Goal: Task Accomplishment & Management: Use online tool/utility

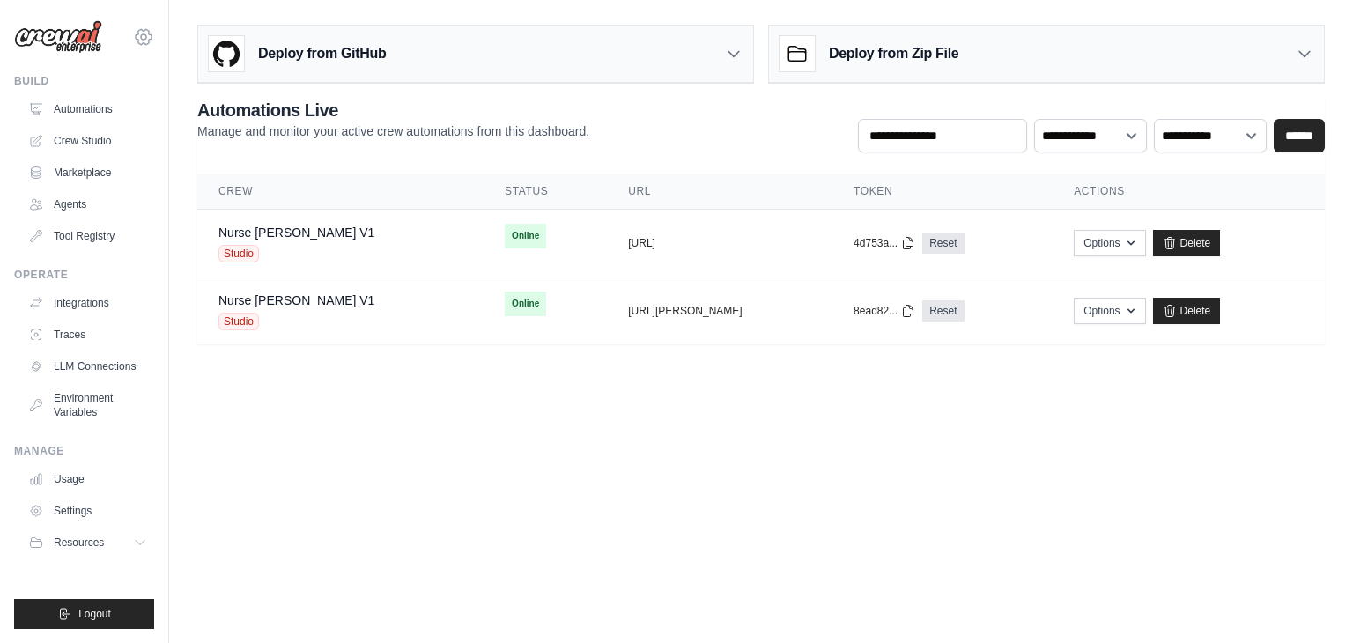
click at [141, 33] on icon at bounding box center [143, 36] width 21 height 21
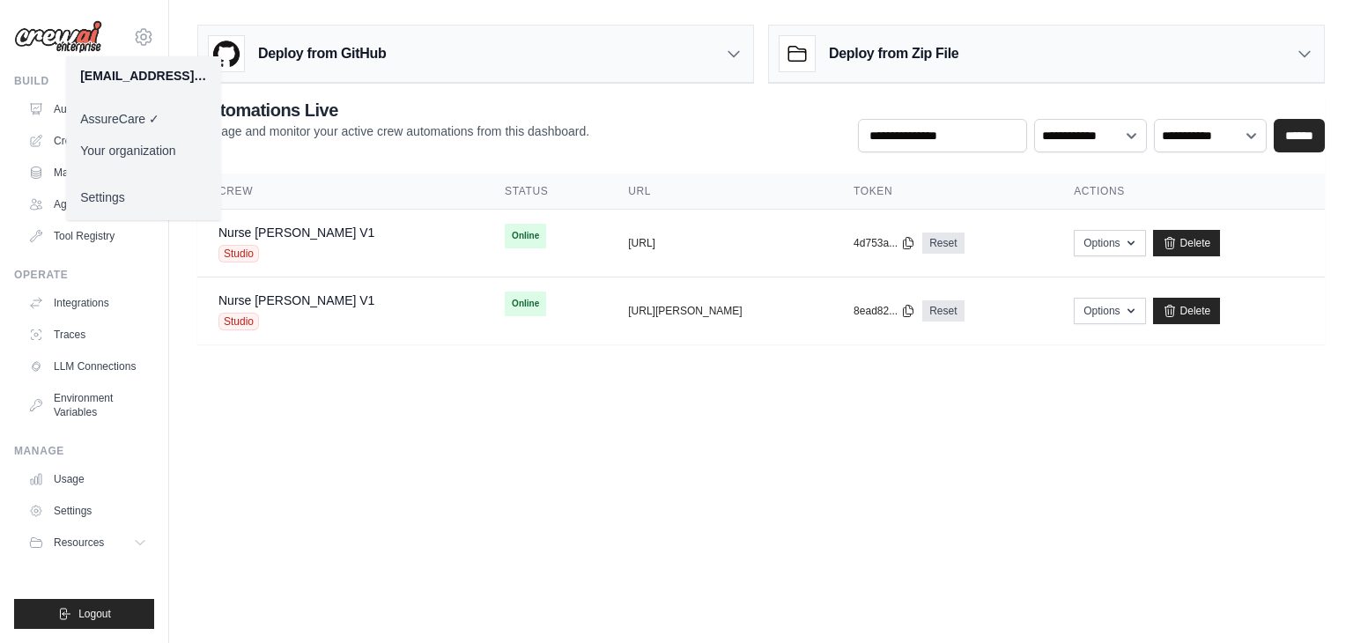
click at [158, 147] on link "Your organization" at bounding box center [143, 151] width 155 height 32
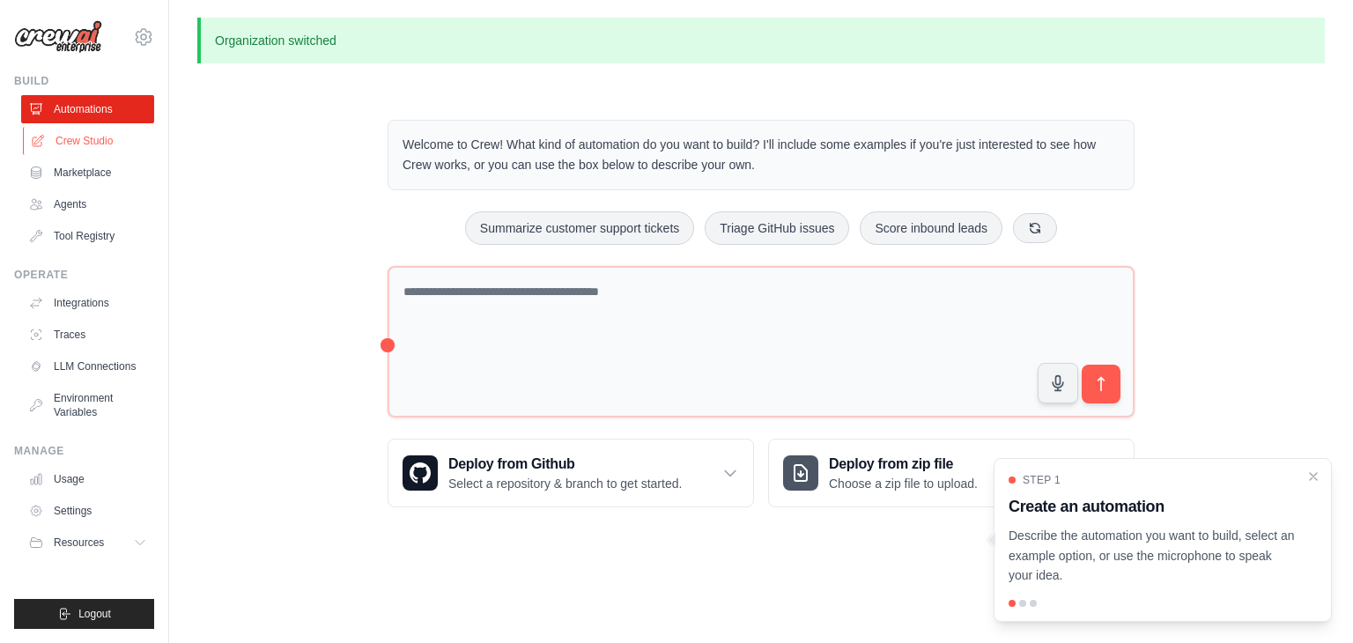
click at [105, 139] on link "Crew Studio" at bounding box center [89, 141] width 133 height 28
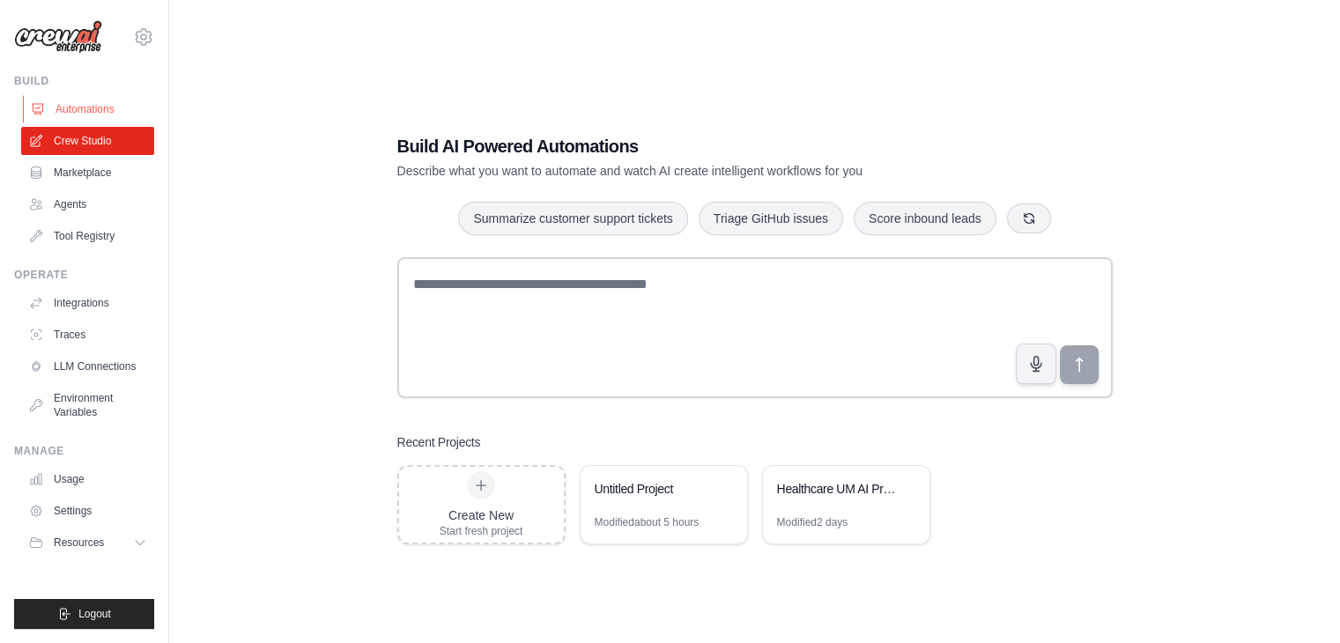
click at [88, 114] on link "Automations" at bounding box center [89, 109] width 133 height 28
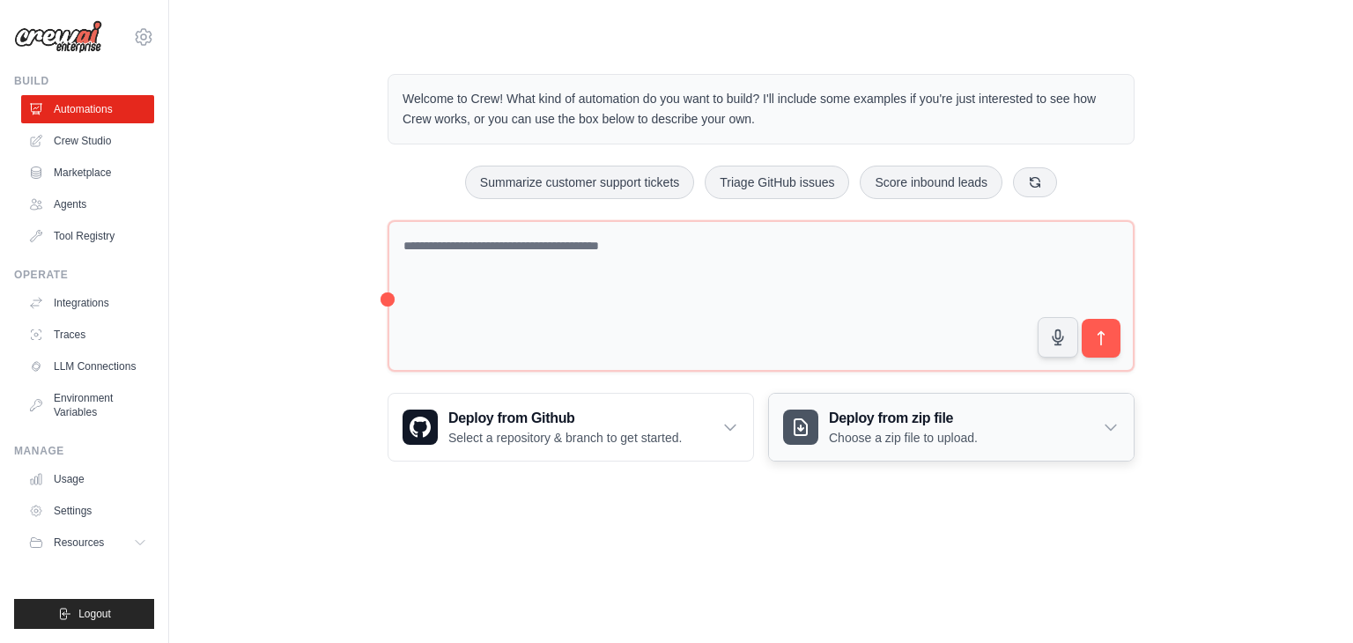
click at [885, 444] on p "Choose a zip file to upload." at bounding box center [903, 438] width 149 height 18
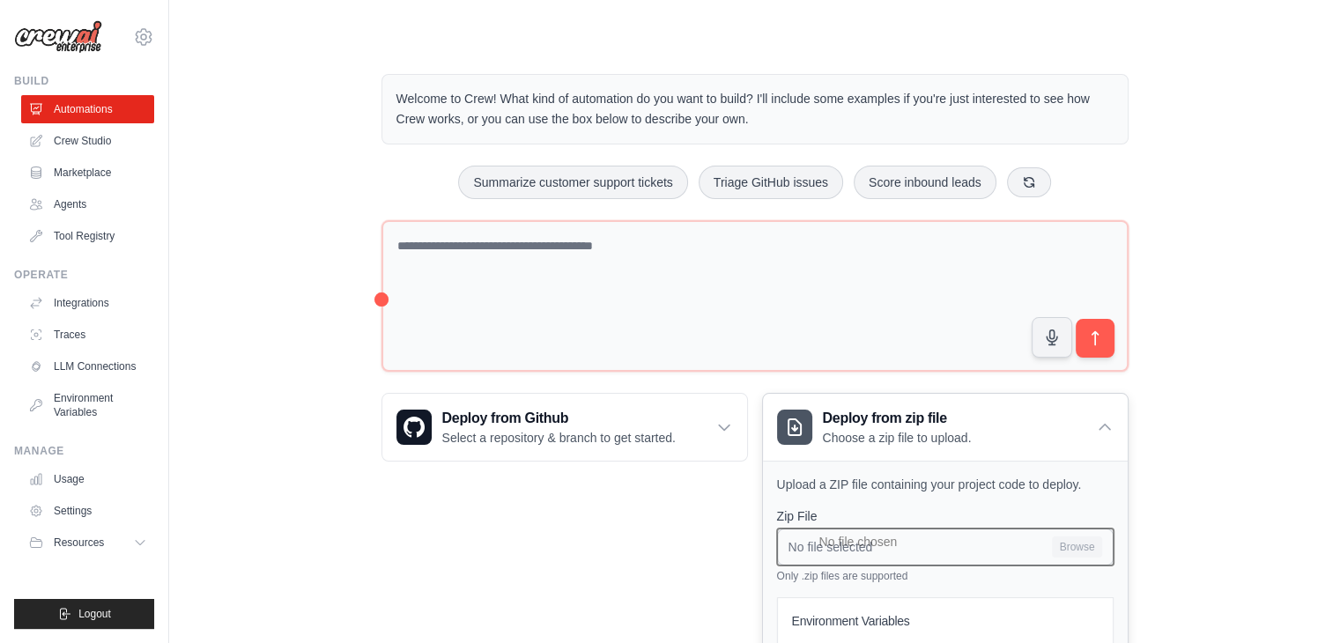
click at [987, 534] on input "No file selected Browse" at bounding box center [945, 547] width 337 height 37
type input "**********"
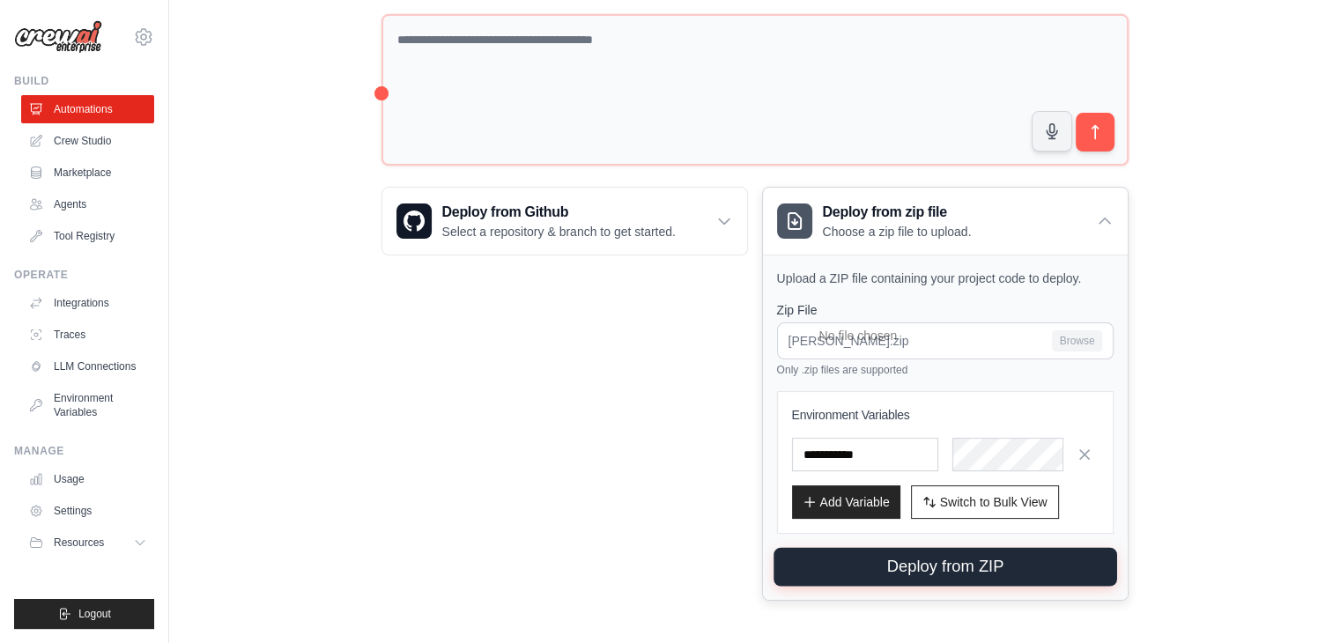
click at [923, 551] on button "Deploy from ZIP" at bounding box center [946, 567] width 344 height 39
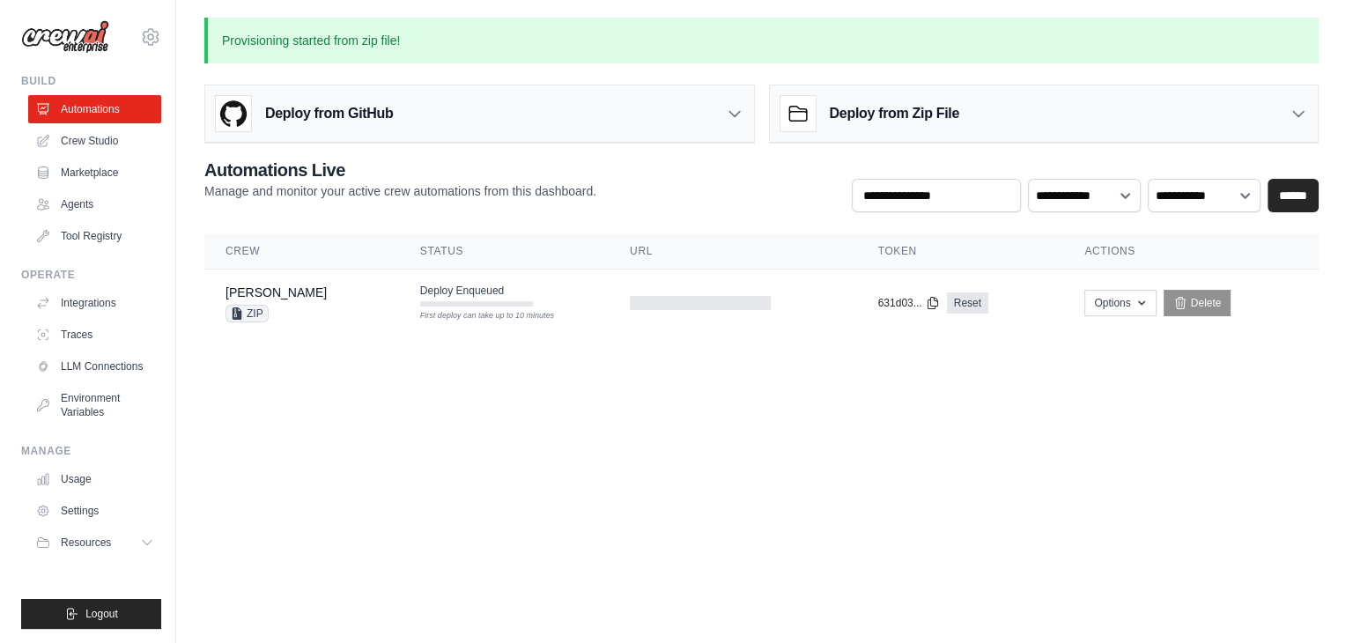
scroll to position [0, 0]
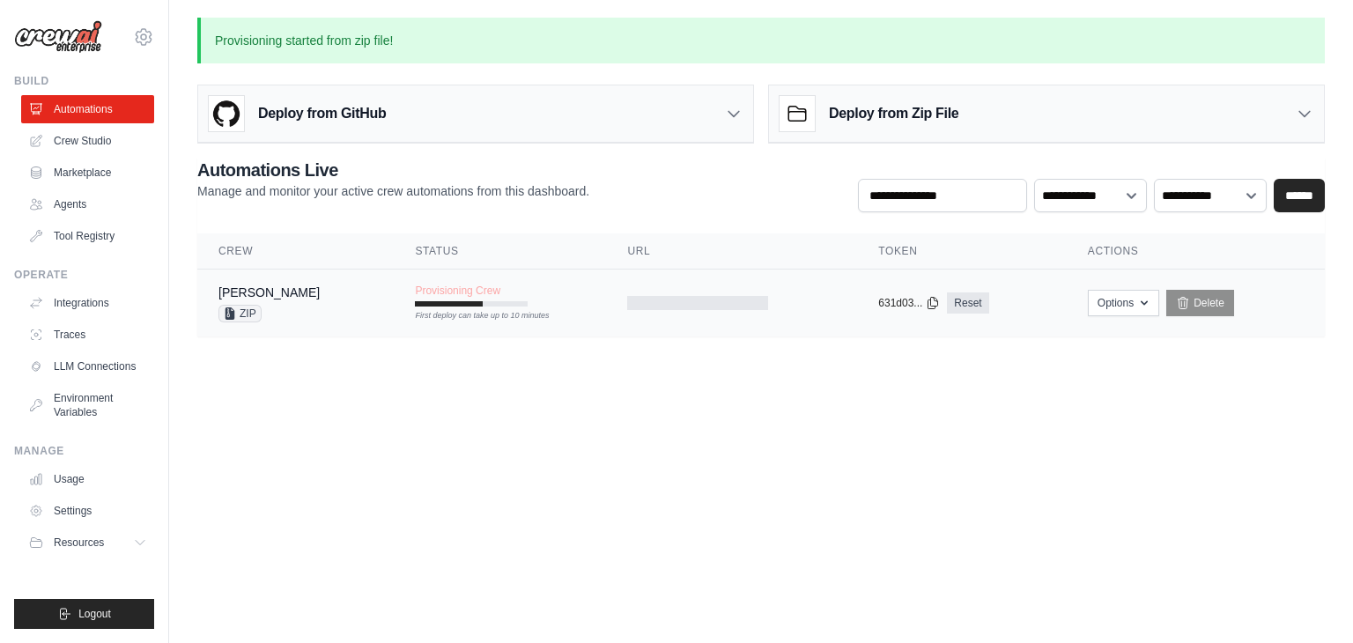
click at [491, 318] on td "Provisioning Crew First deploy can take up to 10 minutes" at bounding box center [500, 295] width 212 height 51
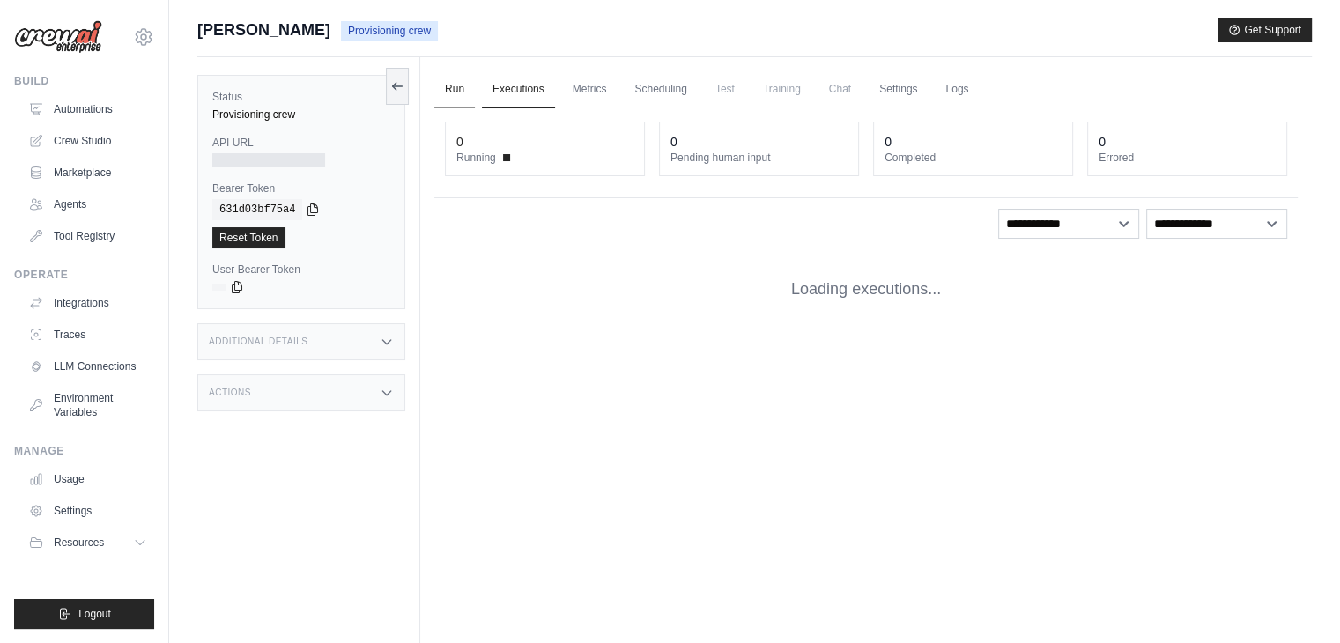
click at [463, 80] on link "Run" at bounding box center [454, 89] width 41 height 37
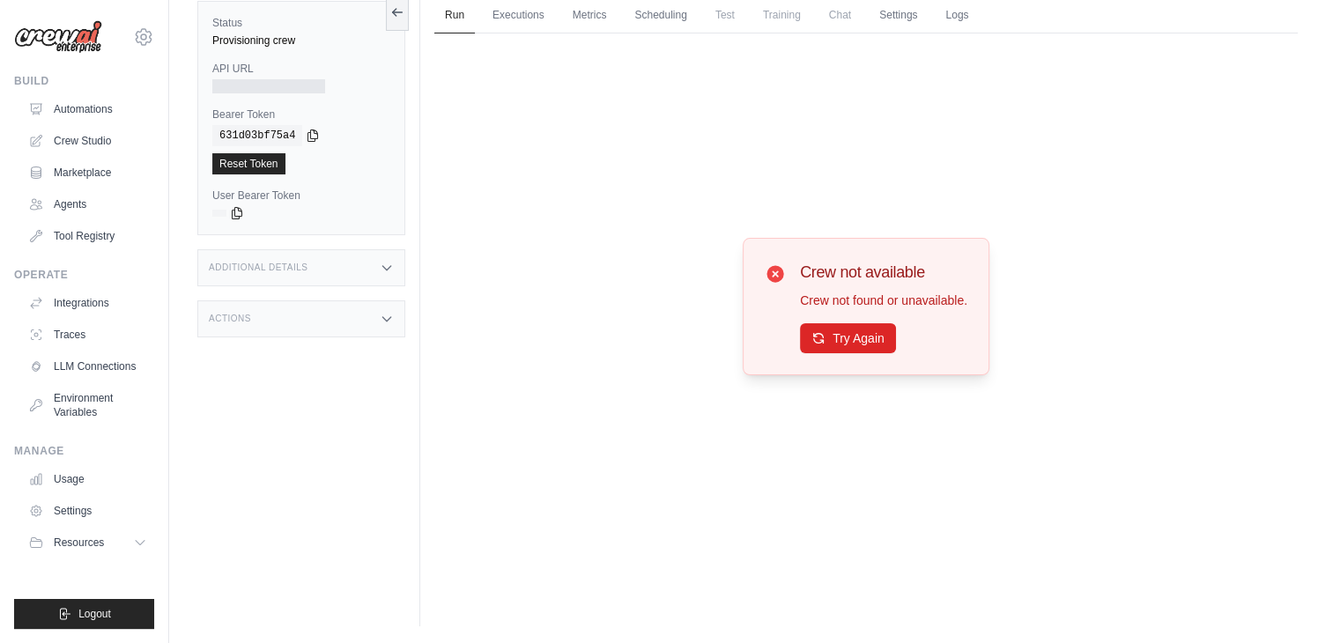
click at [466, 230] on div "Crew not available Crew not found or unavailable. Try Again" at bounding box center [866, 306] width 864 height 547
